Goal: Information Seeking & Learning: Learn about a topic

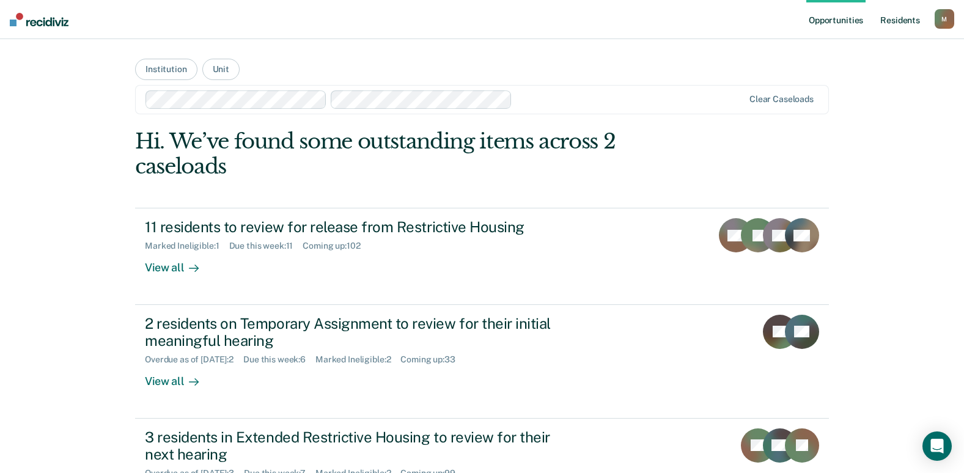
click at [895, 24] on link "Resident s" at bounding box center [900, 19] width 45 height 39
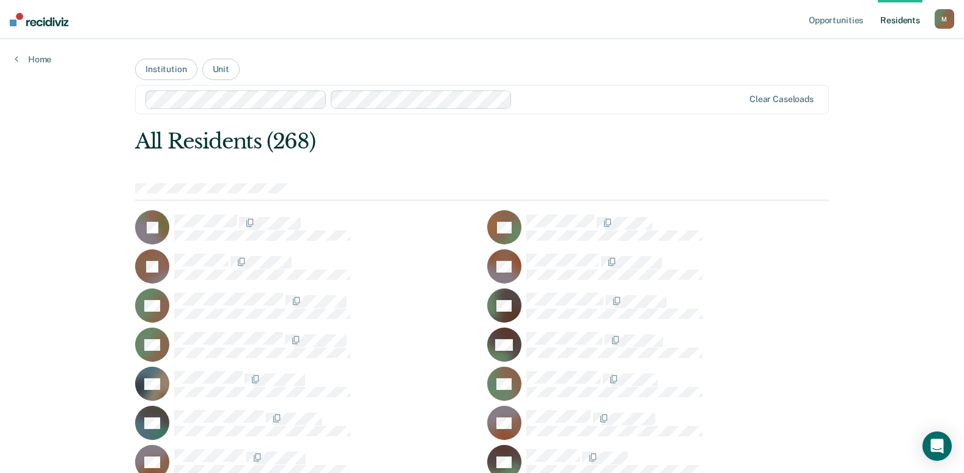
scroll to position [1275, 0]
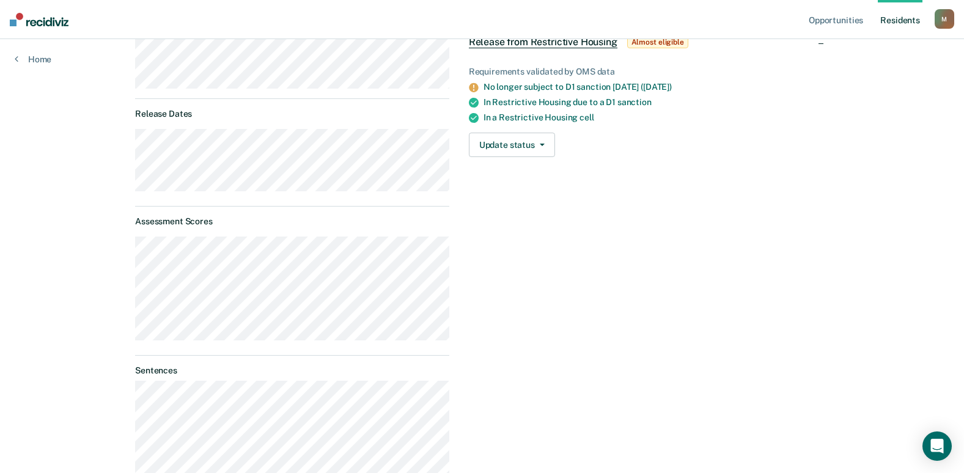
scroll to position [61, 0]
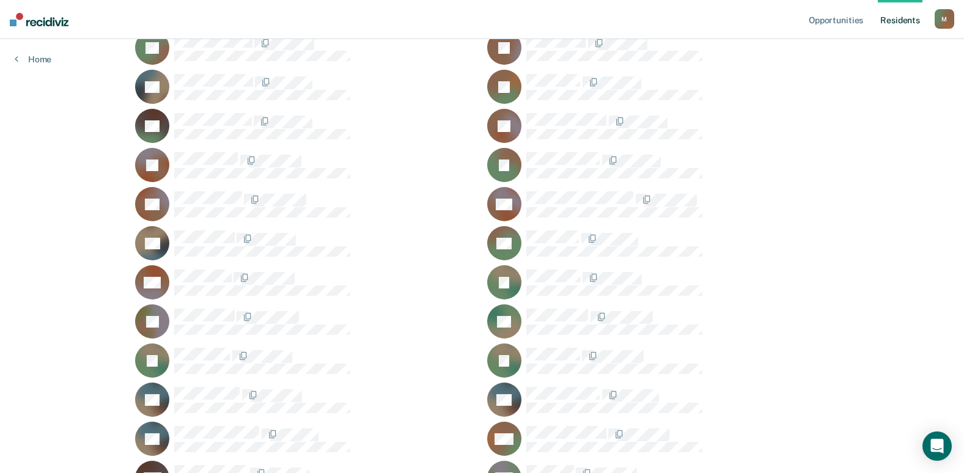
scroll to position [141, 0]
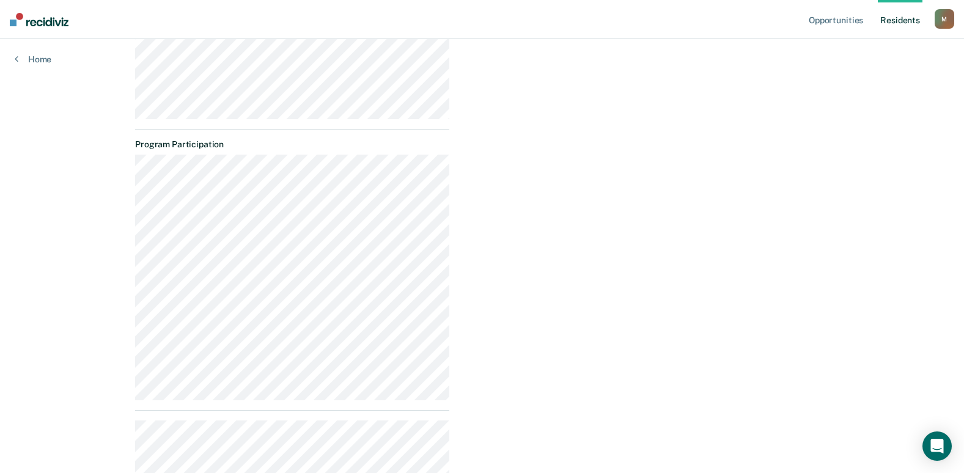
scroll to position [703, 0]
